Goal: Task Accomplishment & Management: Manage account settings

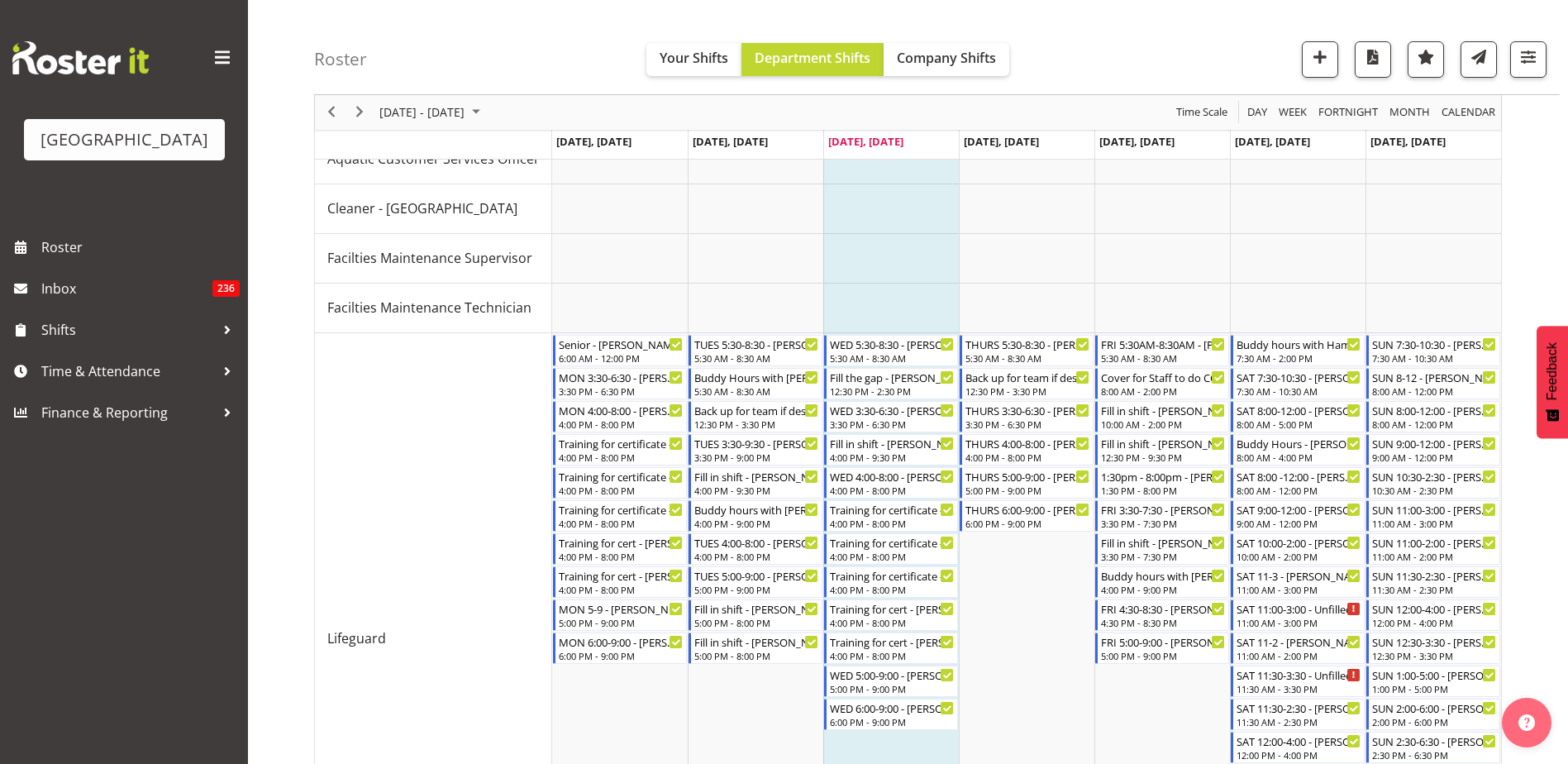
scroll to position [123, 0]
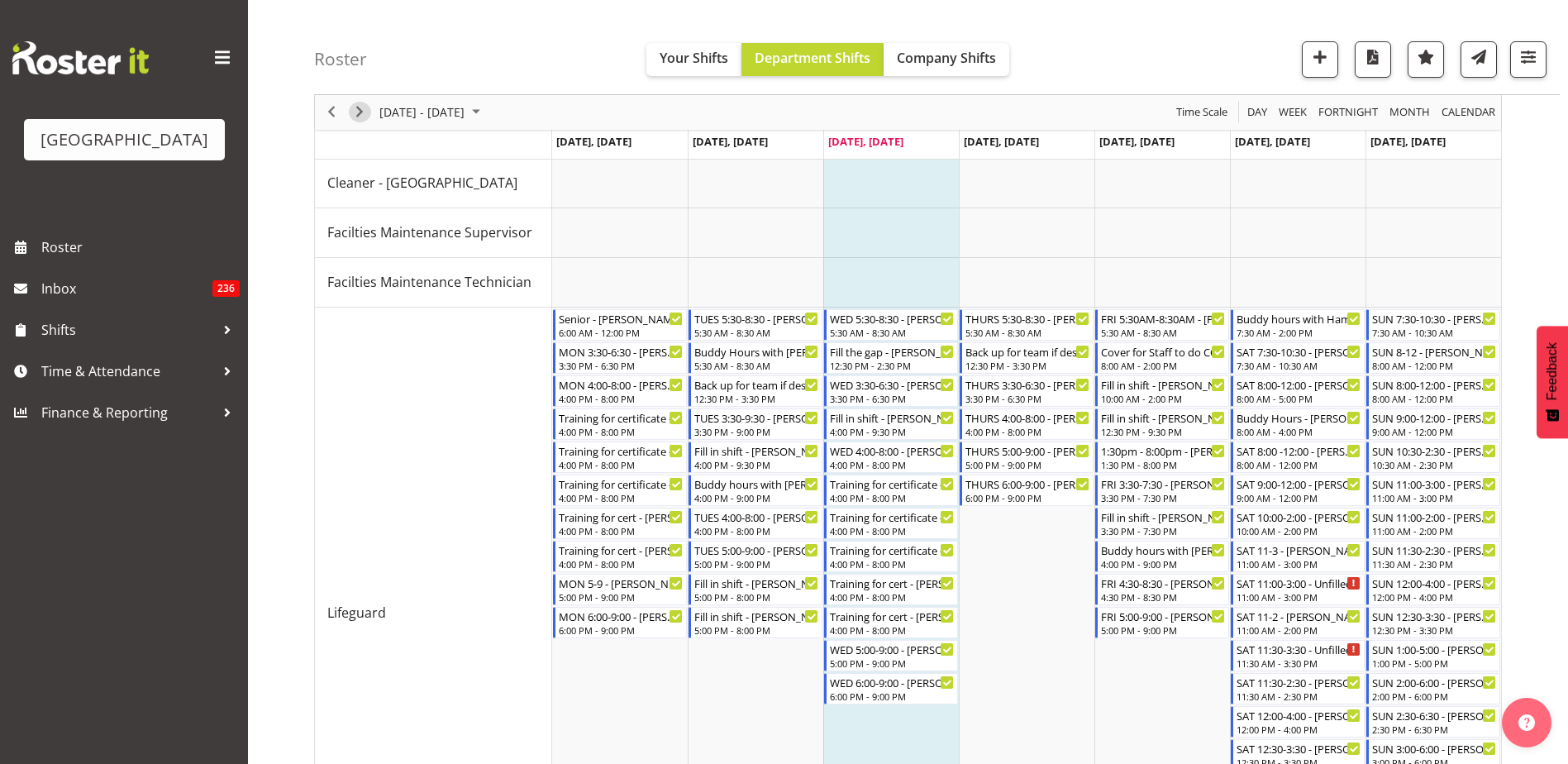
click at [363, 113] on span "Next" at bounding box center [359, 113] width 20 height 20
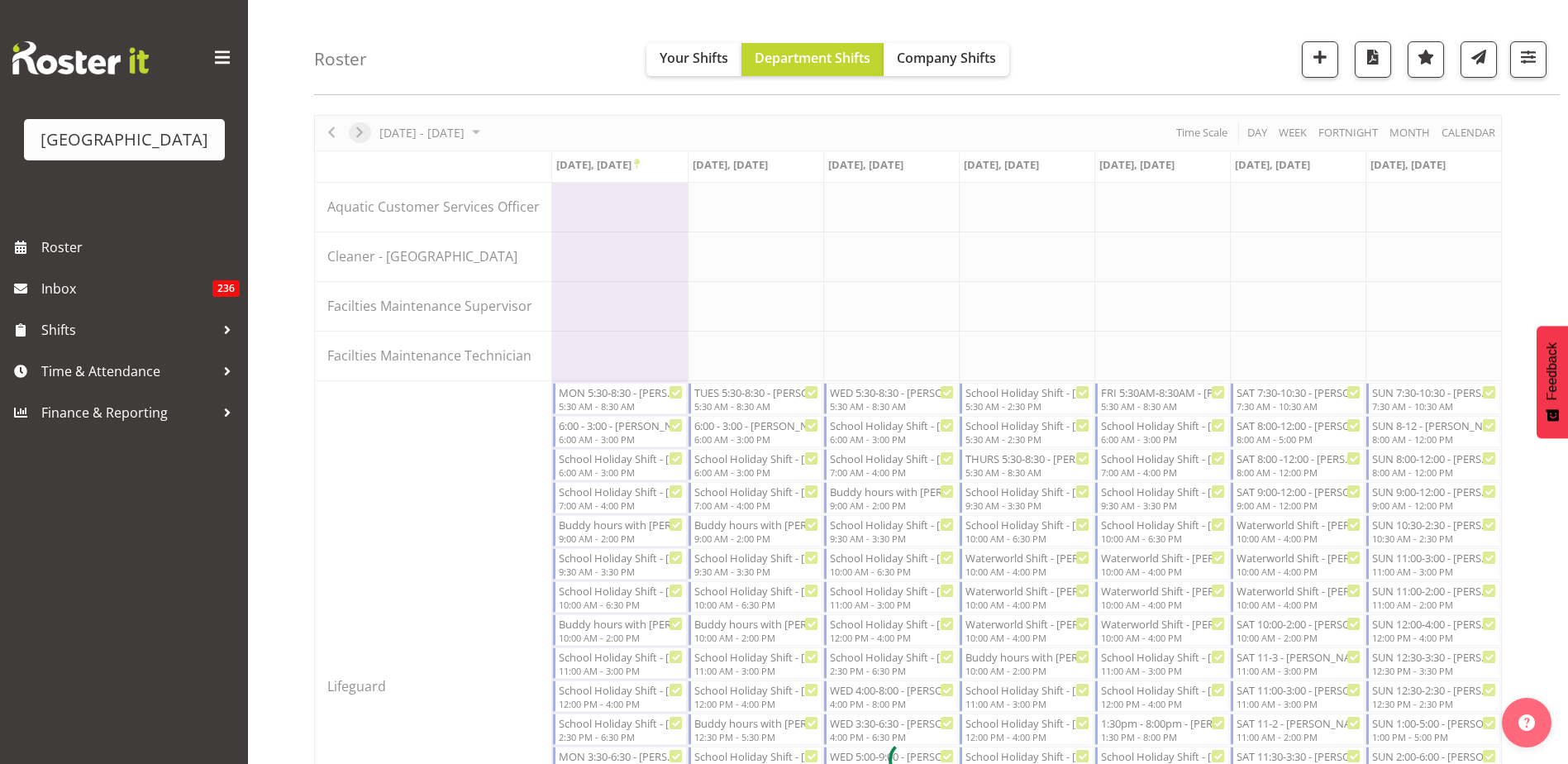
scroll to position [123, 0]
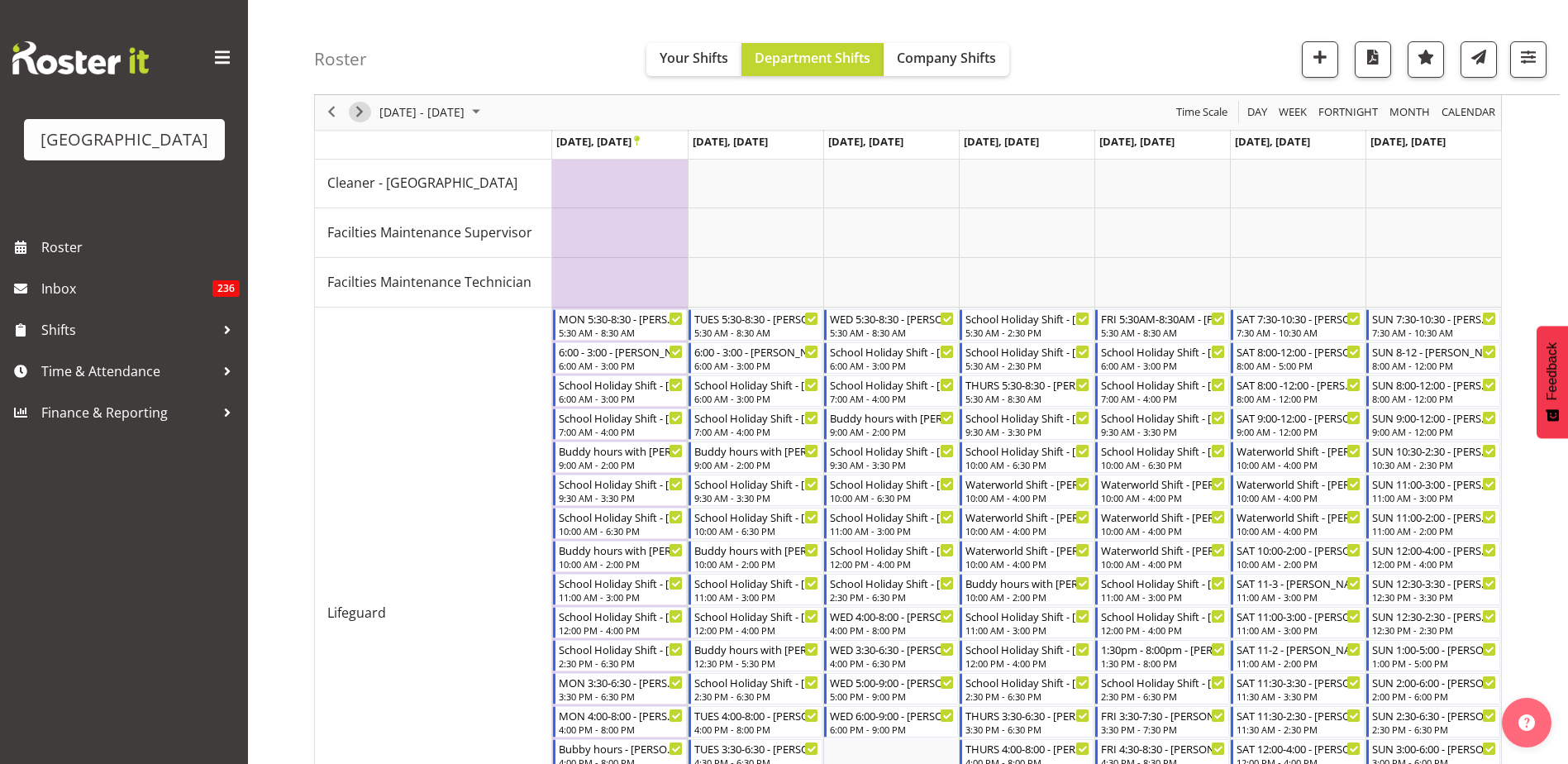
click at [362, 118] on span "Next" at bounding box center [359, 113] width 20 height 20
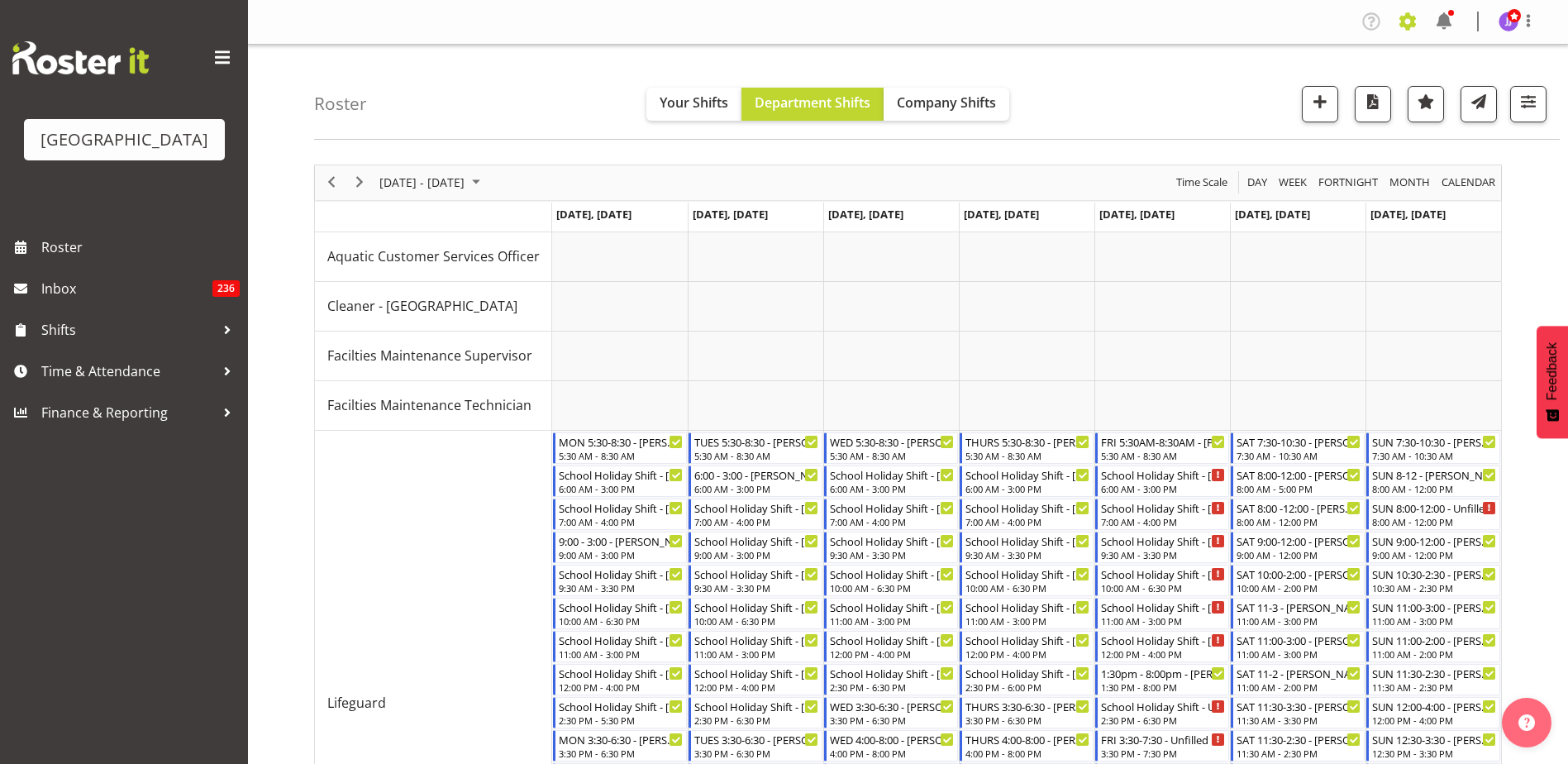
click at [1408, 26] on span at bounding box center [1408, 21] width 27 height 27
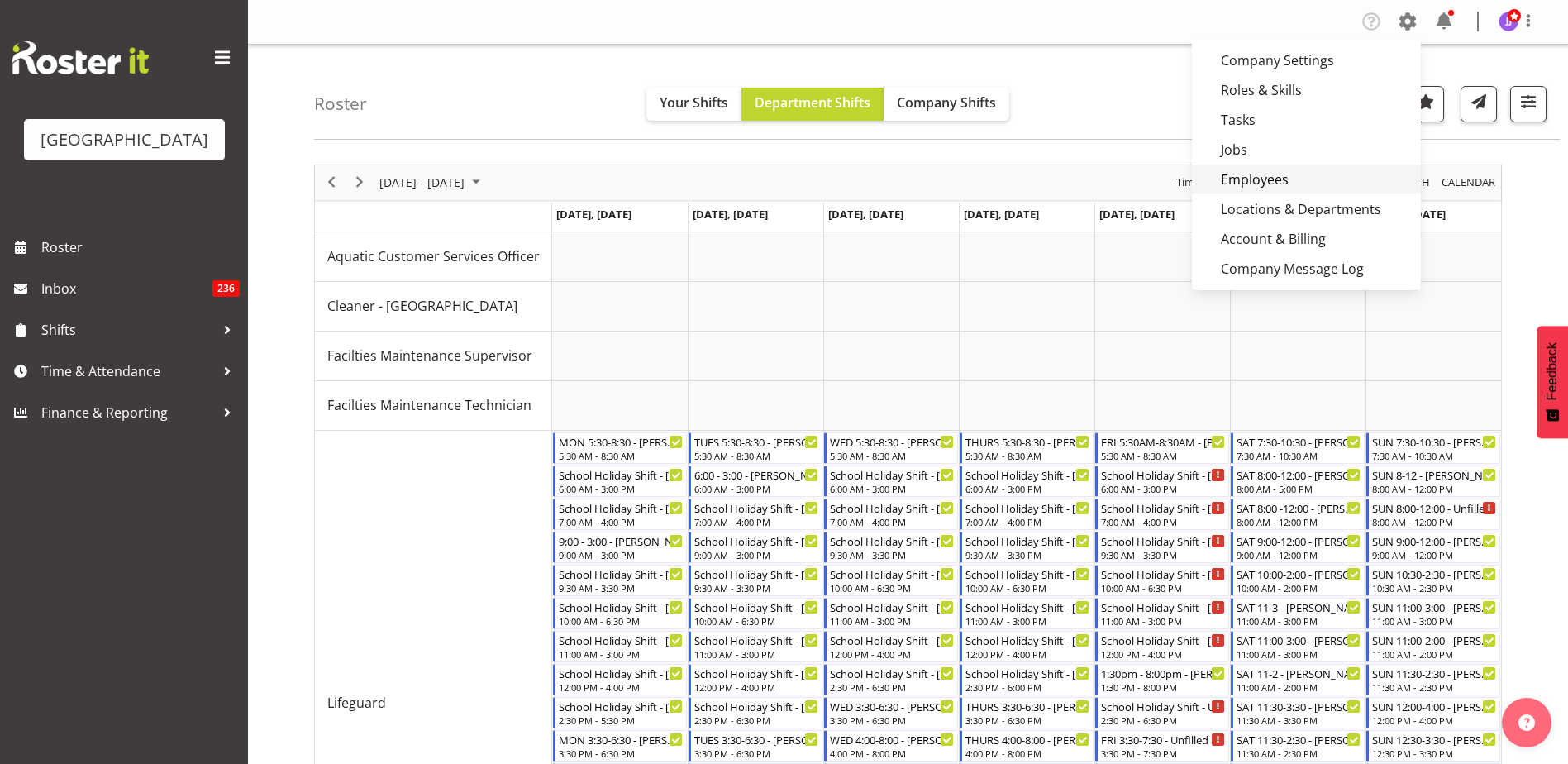
click at [1282, 177] on link "Employees" at bounding box center [1306, 180] width 229 height 30
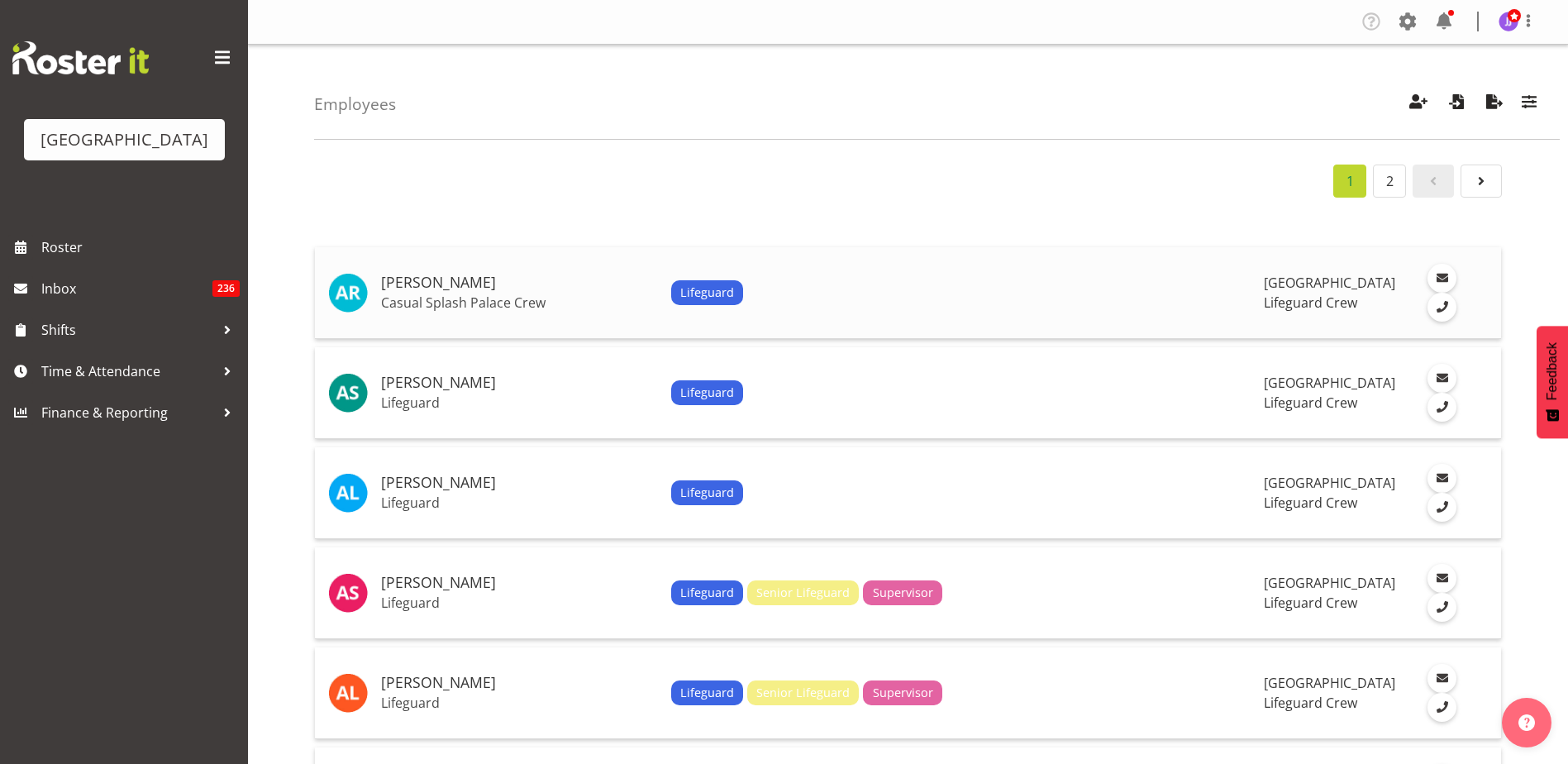
click at [883, 302] on div "Lifeguard" at bounding box center [961, 292] width 581 height 25
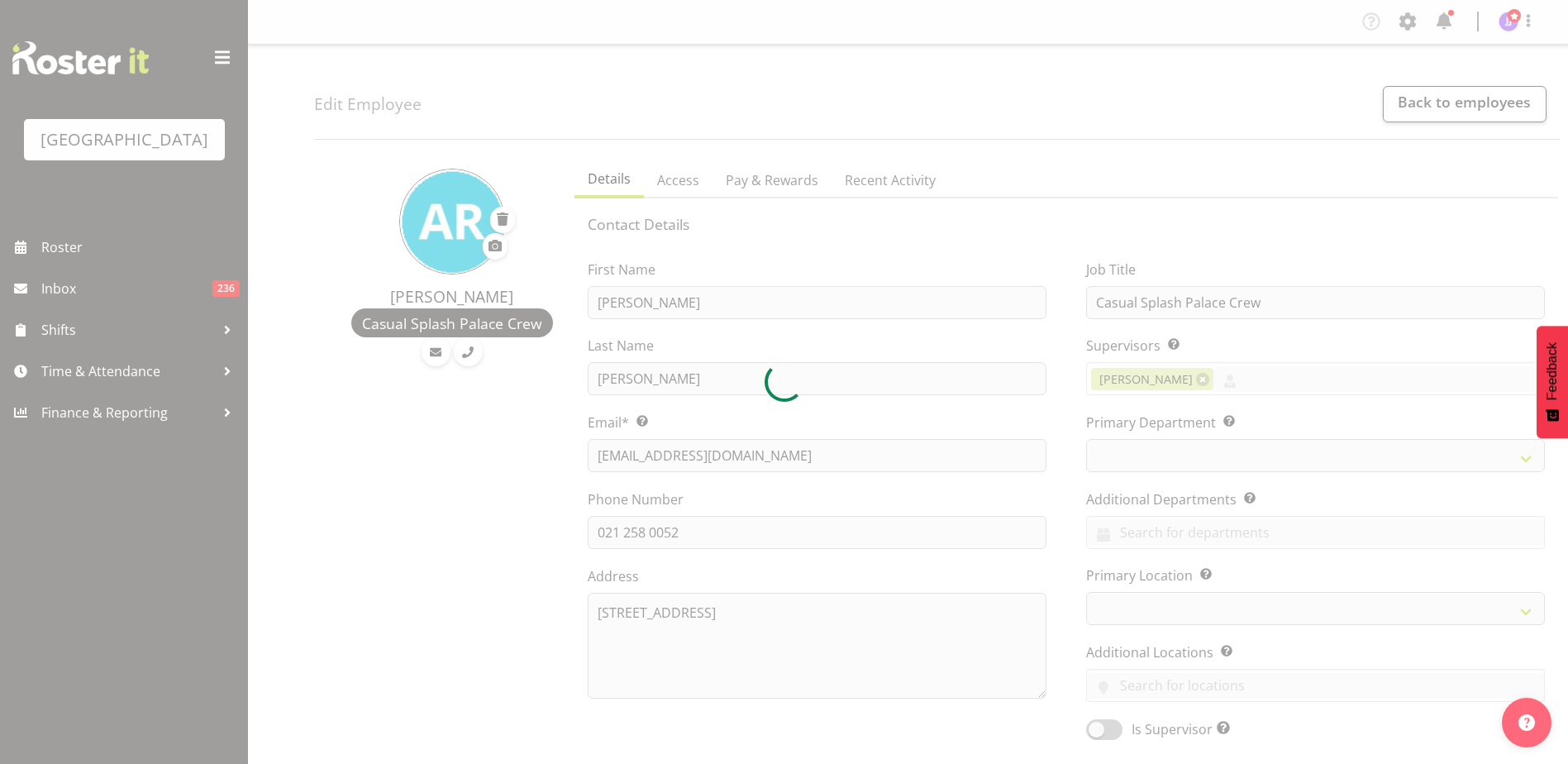
select select "TimelineWeek"
select select
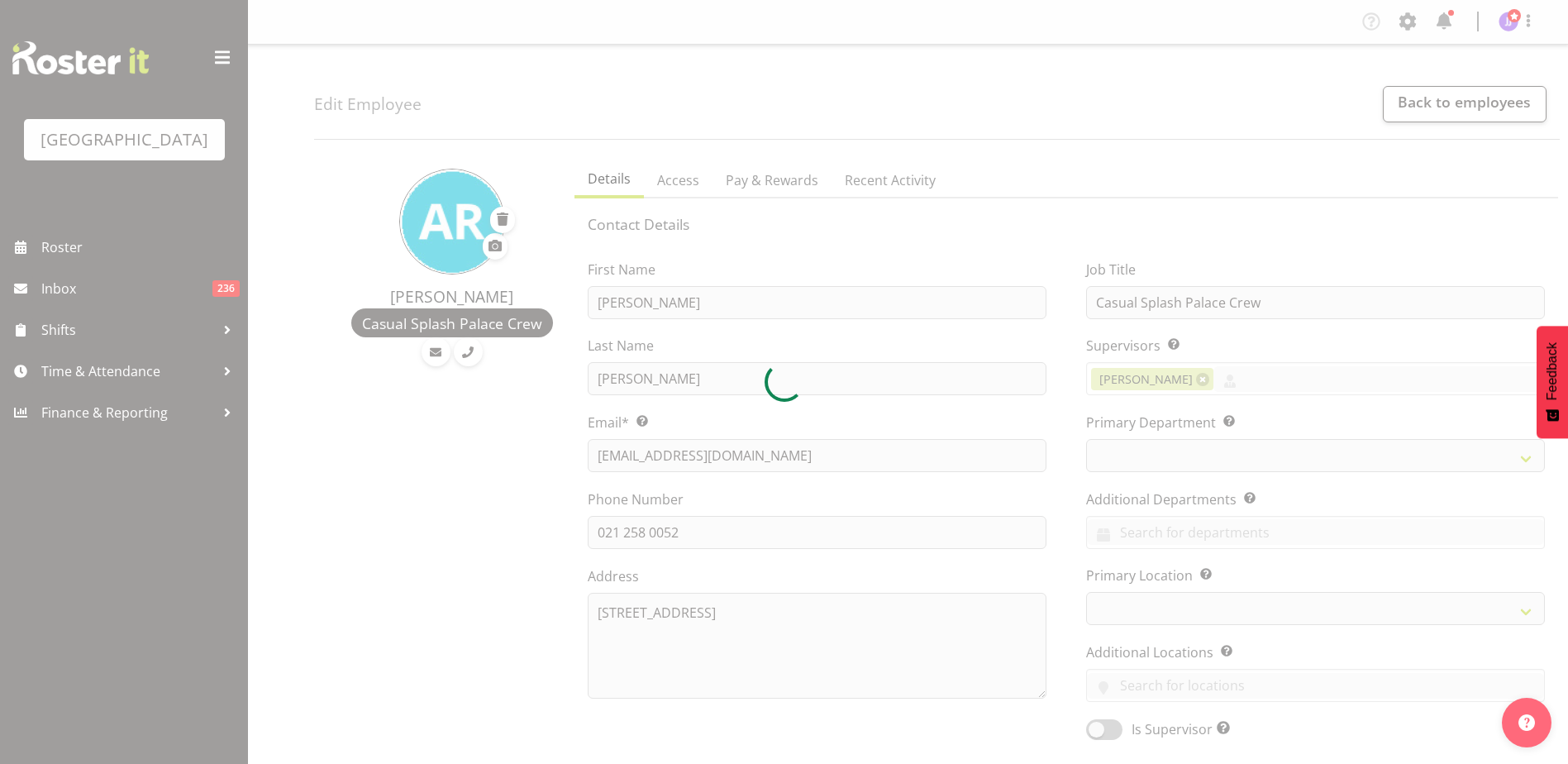
select select "114"
click at [690, 535] on div at bounding box center [784, 382] width 1568 height 764
click at [628, 535] on div at bounding box center [784, 382] width 1568 height 764
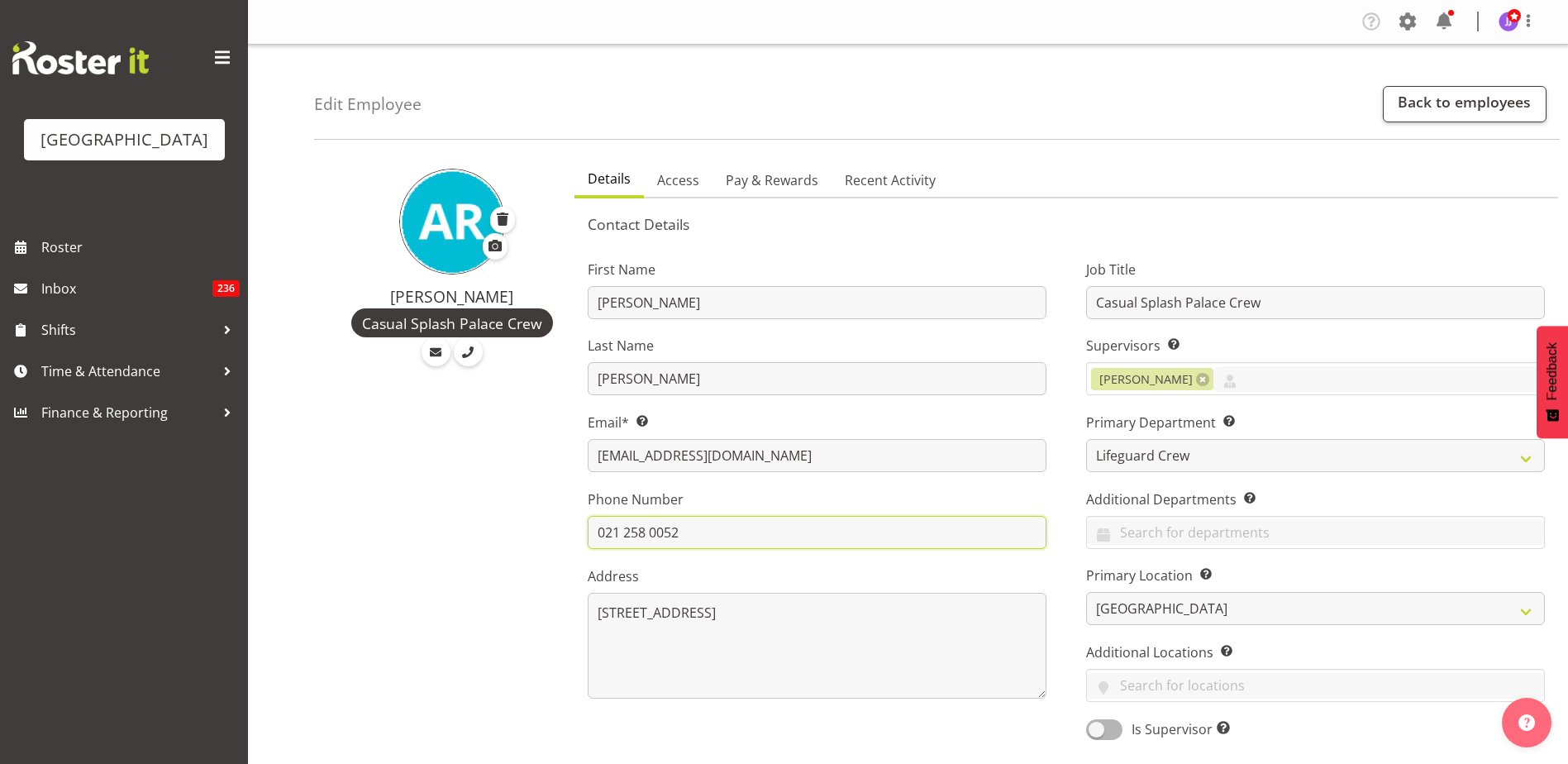
drag, startPoint x: 709, startPoint y: 537, endPoint x: 641, endPoint y: 500, distance: 77.4
click at [641, 500] on div "Phone Number 021 258 0052" at bounding box center [816, 518] width 458 height 59
click at [712, 529] on input "021 258 0052" at bounding box center [816, 532] width 458 height 33
click at [743, 539] on input "021 258 0052" at bounding box center [816, 532] width 458 height 33
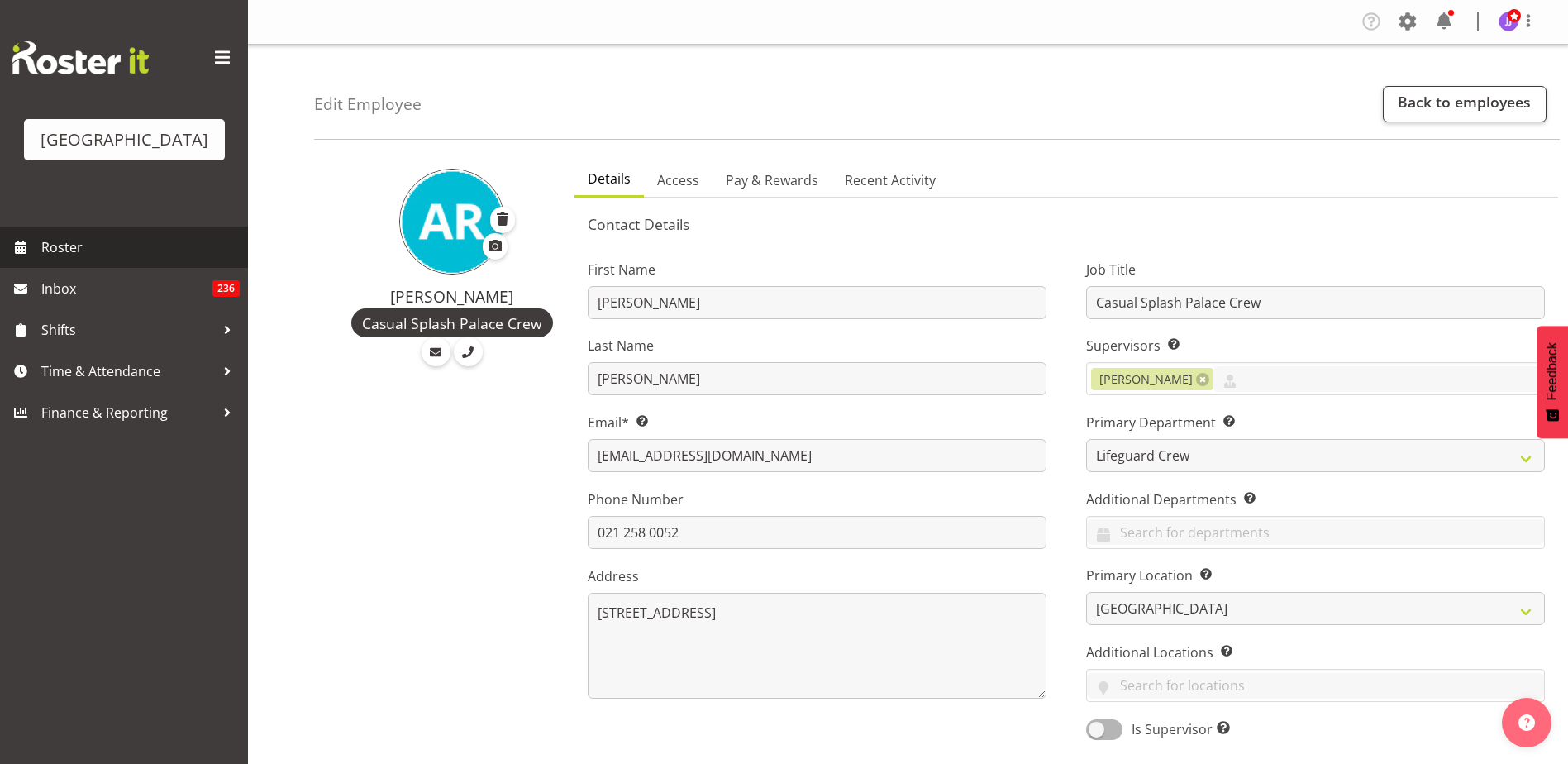
click at [82, 259] on span "Roster" at bounding box center [141, 247] width 199 height 25
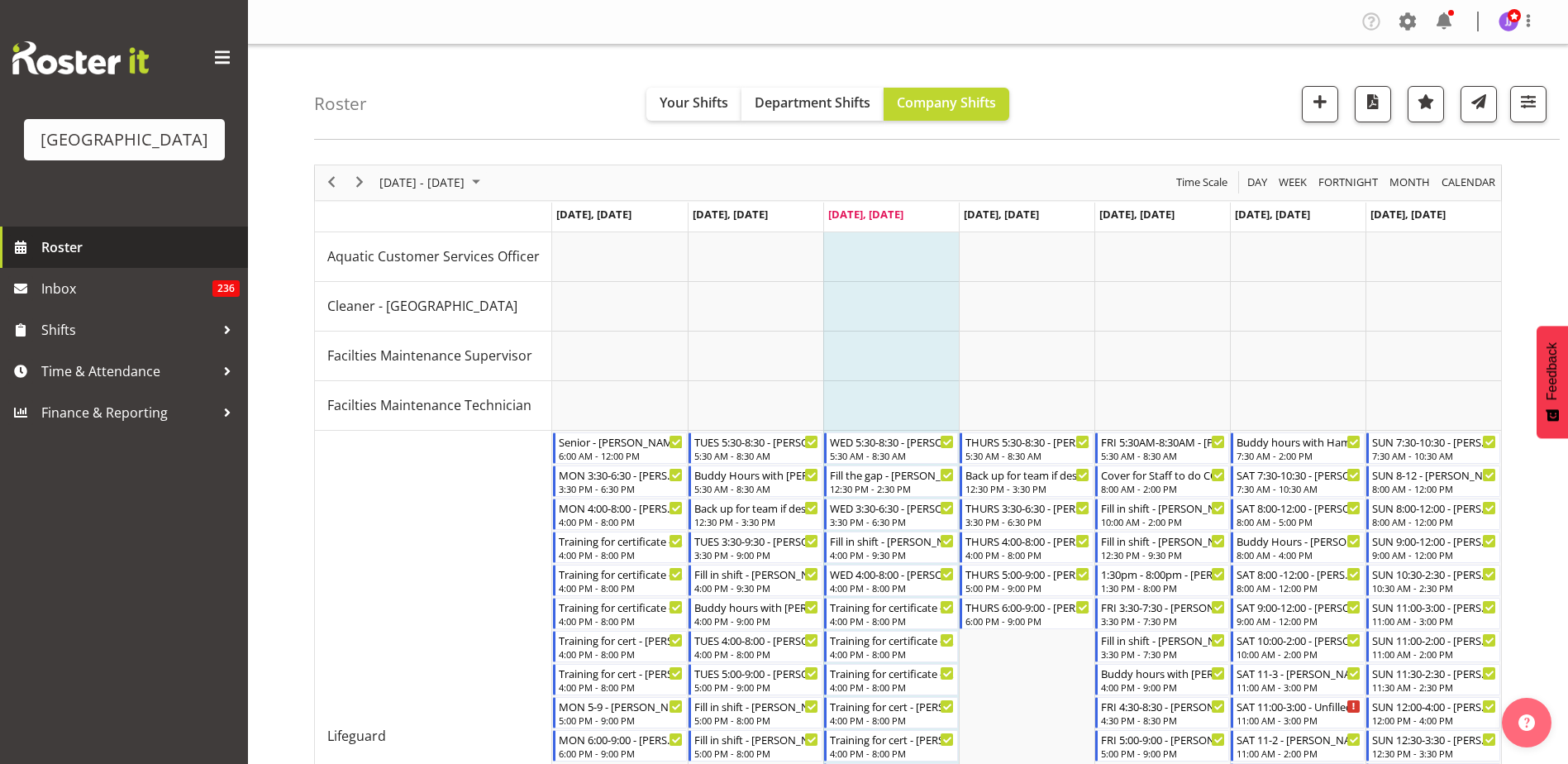
click at [81, 250] on span "Roster" at bounding box center [141, 247] width 199 height 25
click at [1405, 20] on span at bounding box center [1408, 21] width 27 height 27
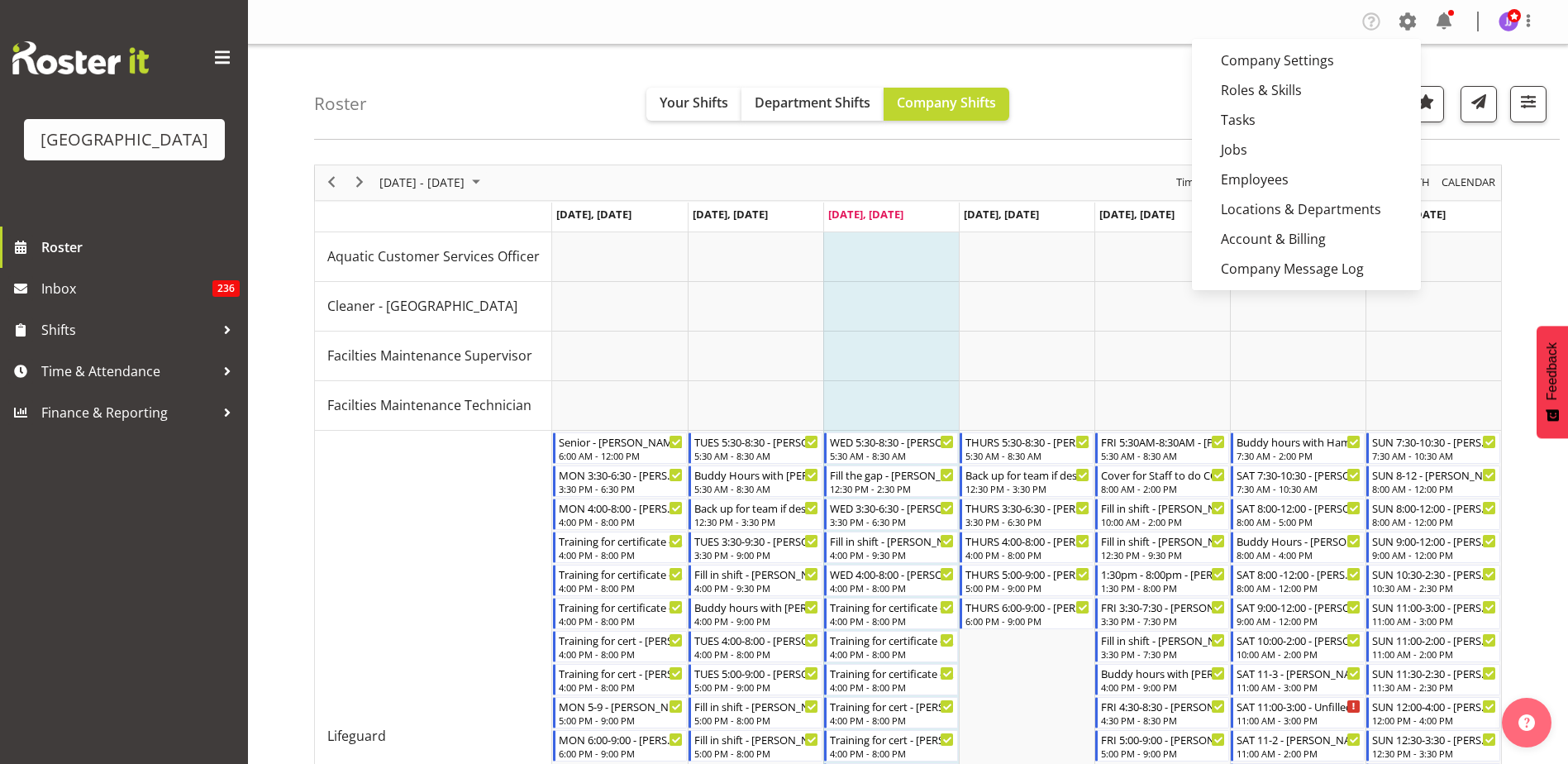
click at [1143, 37] on div "Company Settings Roles & Skills Tasks Jobs Employees Locations & Departments Ac…" at bounding box center [908, 22] width 1320 height 44
